Goal: Information Seeking & Learning: Learn about a topic

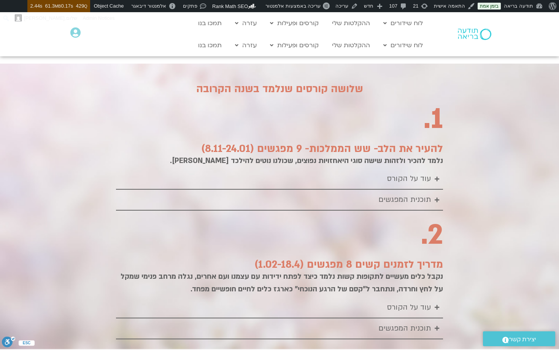
scroll to position [872, 0]
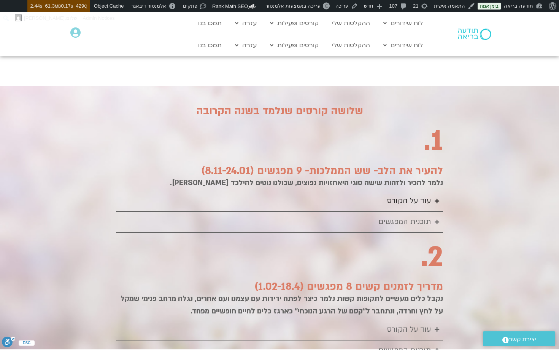
click at [394, 194] on div "עוד על הקורס" at bounding box center [409, 200] width 44 height 13
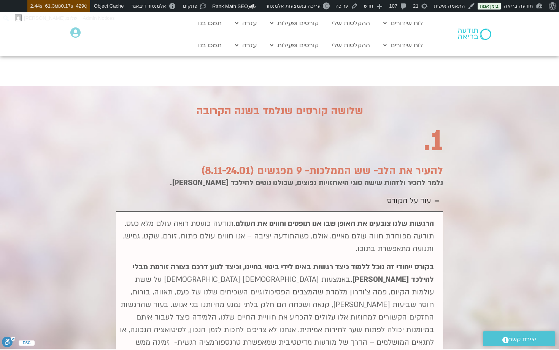
click at [394, 194] on div "עוד על הקורס" at bounding box center [409, 200] width 44 height 13
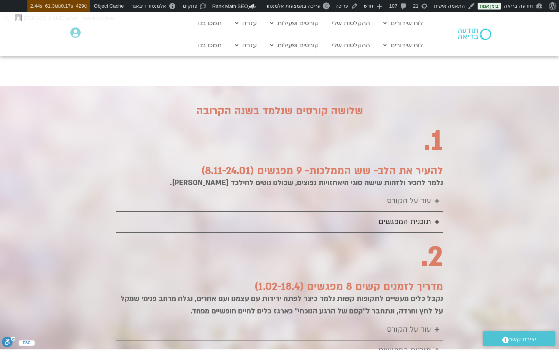
click at [400, 215] on div "תוכנית המפגשים" at bounding box center [405, 221] width 53 height 13
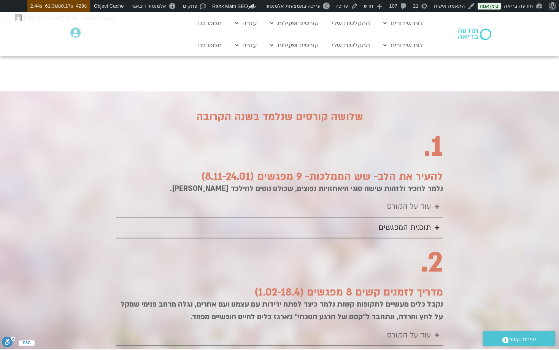
scroll to position [887, 0]
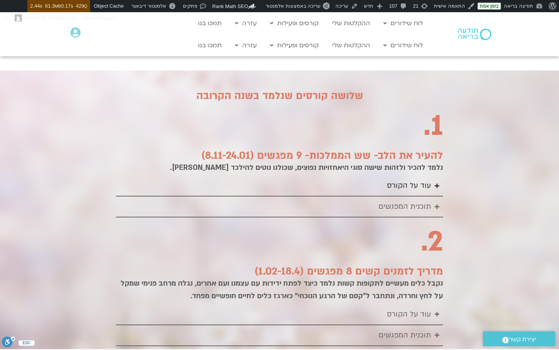
click at [416, 179] on div "עוד על הקורס" at bounding box center [409, 185] width 44 height 13
click at [415, 225] on h2 "2." at bounding box center [279, 241] width 327 height 33
click at [412, 200] on div "תוכנית המפגשים" at bounding box center [405, 206] width 53 height 13
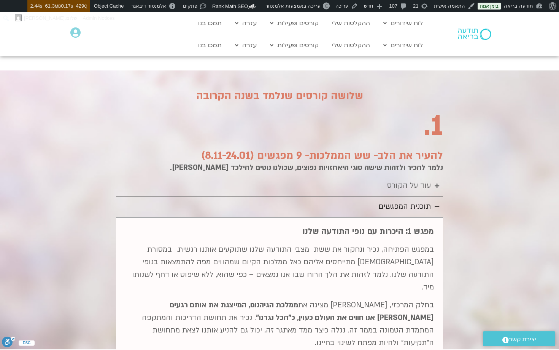
click at [412, 200] on div "תוכנית המפגשים" at bounding box center [405, 206] width 53 height 13
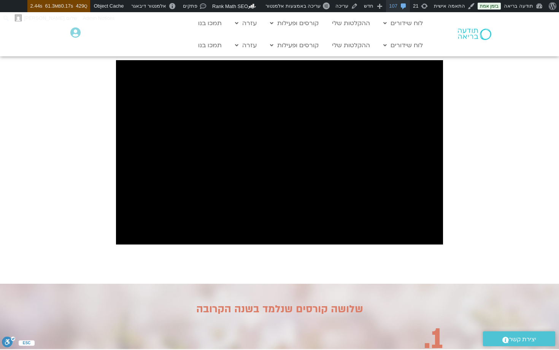
scroll to position [675, 0]
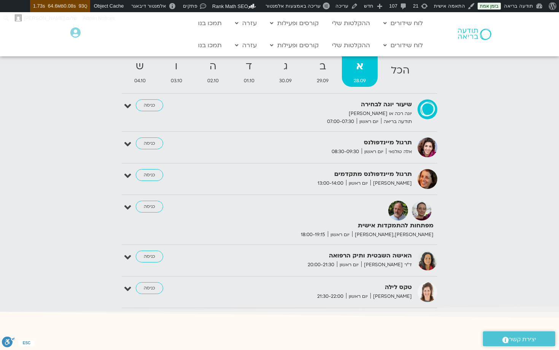
scroll to position [790, 0]
